Goal: Transaction & Acquisition: Purchase product/service

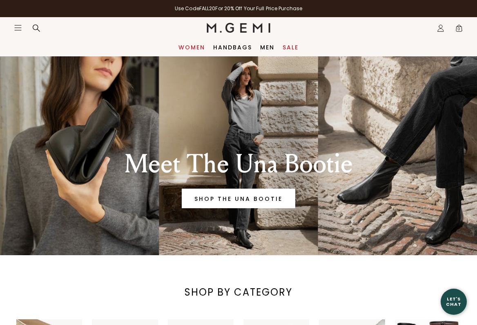
click at [194, 48] on link "Women" at bounding box center [191, 47] width 27 height 7
click at [191, 48] on link "Women" at bounding box center [191, 47] width 27 height 7
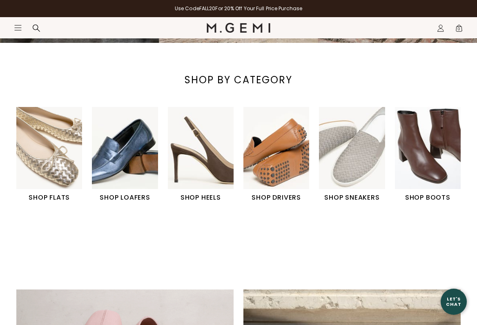
scroll to position [214, 0]
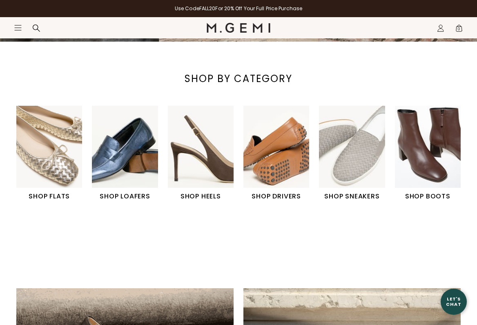
click at [45, 201] on h1 "SHOP FLATS" at bounding box center [49, 197] width 66 height 10
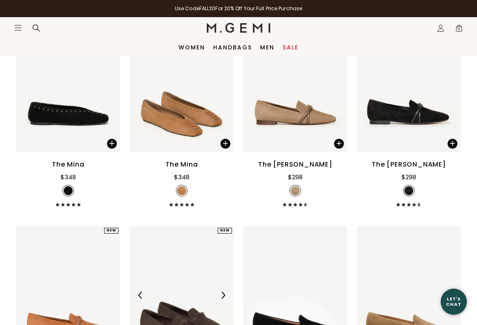
scroll to position [146, 0]
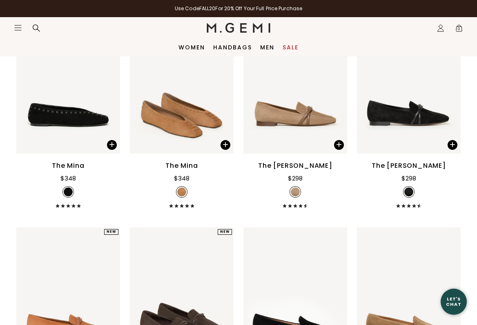
click at [300, 171] on div "The [PERSON_NAME]" at bounding box center [295, 166] width 74 height 10
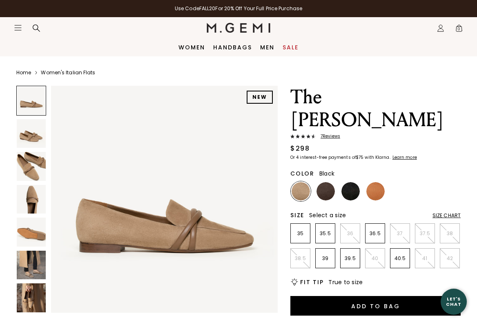
click at [350, 182] on img at bounding box center [350, 191] width 18 height 18
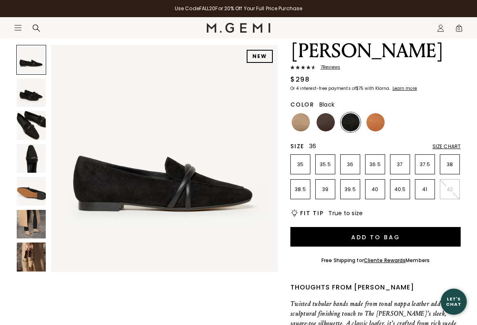
scroll to position [71, 0]
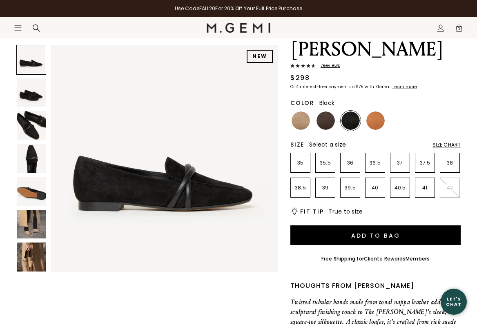
click at [22, 253] on img at bounding box center [31, 257] width 29 height 29
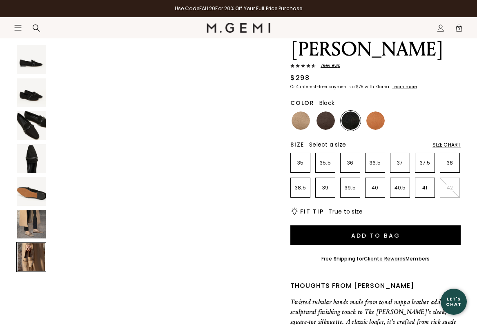
scroll to position [1410, 0]
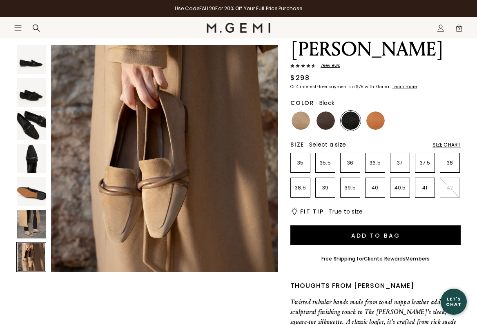
click at [37, 232] on img at bounding box center [31, 224] width 29 height 29
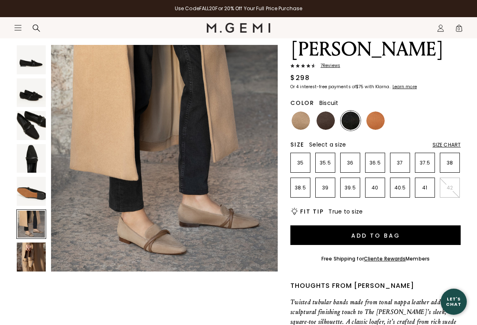
click at [298, 112] on img at bounding box center [301, 121] width 18 height 18
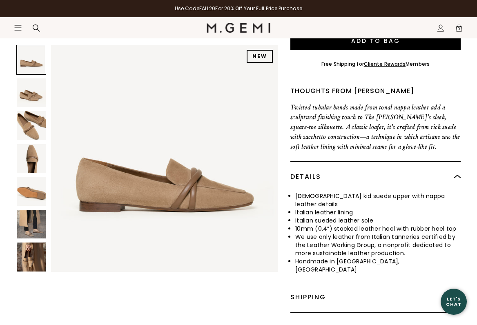
scroll to position [281, 0]
